Goal: Information Seeking & Learning: Learn about a topic

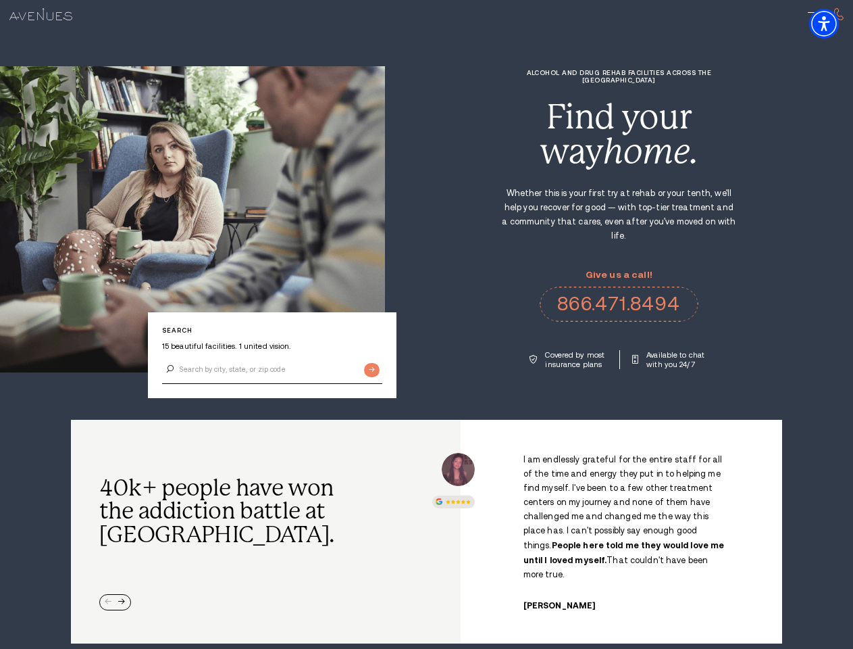
click at [426, 324] on div "Alcohol and Drug Rehab Facilities across the [GEOGRAPHIC_DATA] Find your way ho…" at bounding box center [619, 219] width 468 height 300
click at [836, 24] on img "Accessibility Menu" at bounding box center [824, 24] width 30 height 30
